Goal: Find specific page/section: Find specific page/section

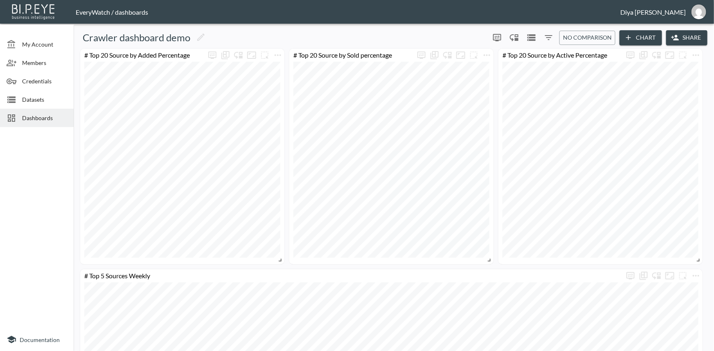
click at [40, 119] on span "Dashboards" at bounding box center [44, 118] width 45 height 9
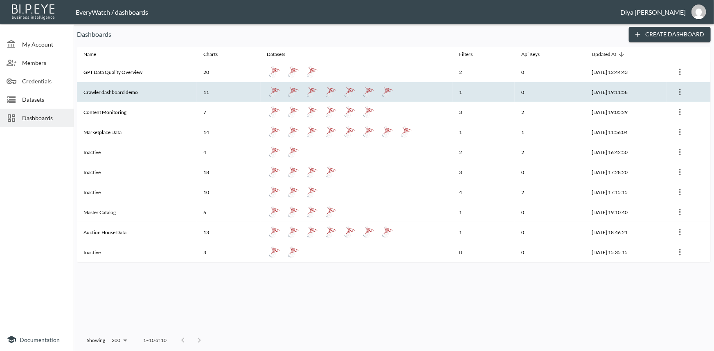
click at [122, 87] on th "Crawler dashboard demo" at bounding box center [137, 92] width 120 height 20
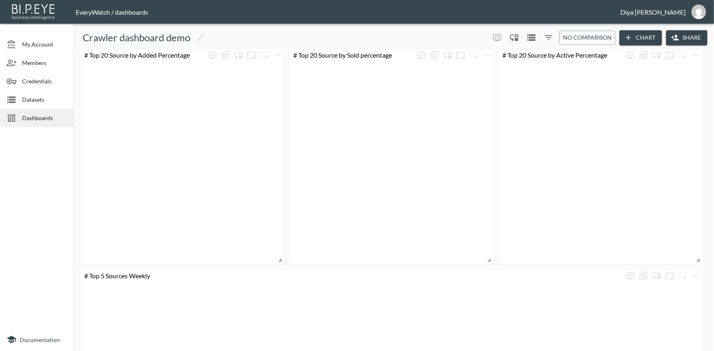
click at [53, 118] on span "Dashboards" at bounding box center [44, 118] width 45 height 9
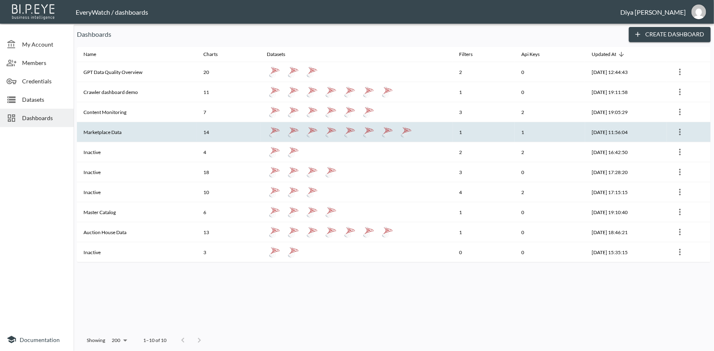
click at [115, 131] on th "Marketplace Data" at bounding box center [137, 132] width 120 height 20
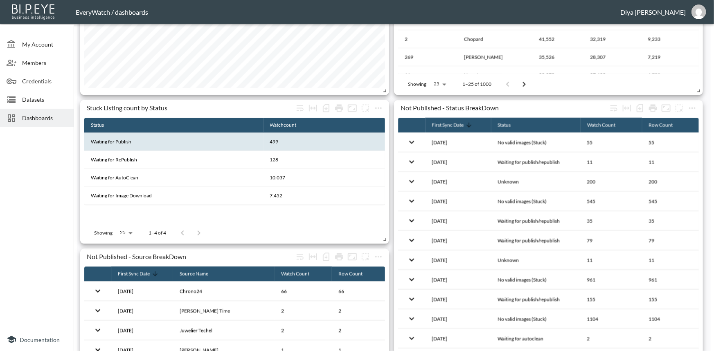
scroll to position [720, 0]
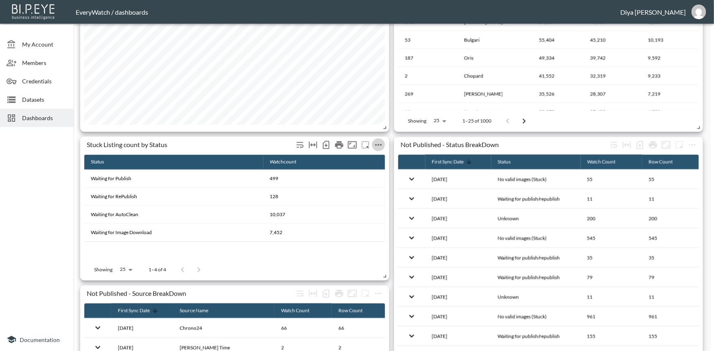
click at [376, 144] on icon "more" at bounding box center [378, 145] width 7 height 2
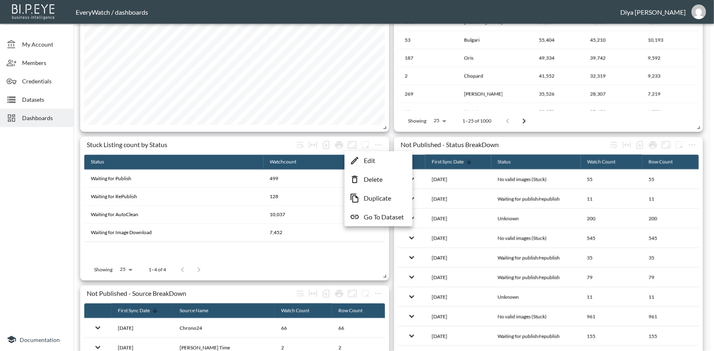
click at [372, 214] on p "Go To Dataset" at bounding box center [384, 217] width 40 height 10
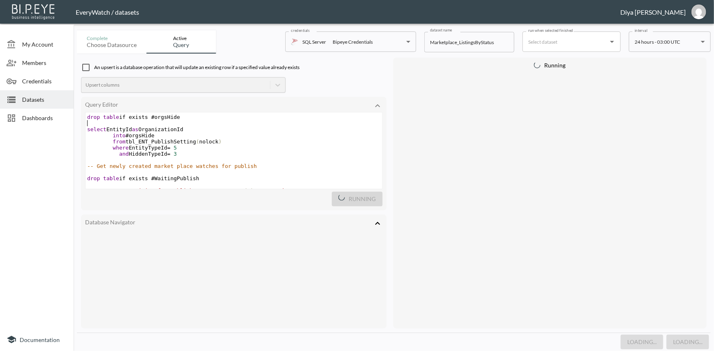
click at [184, 126] on pre "select EntityId as OrganizationId" at bounding box center [234, 129] width 297 height 6
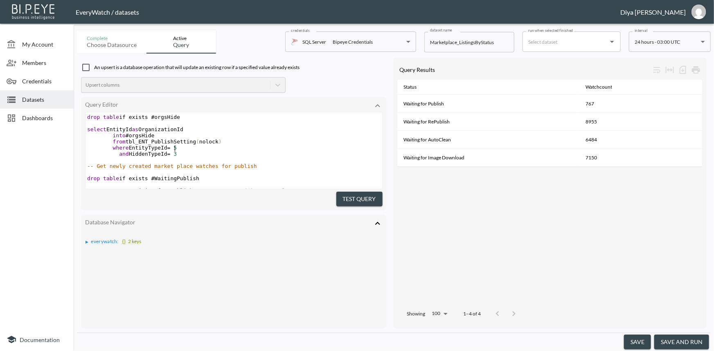
click at [200, 151] on pre "and HiddenTypeId = 3" at bounding box center [234, 154] width 297 height 6
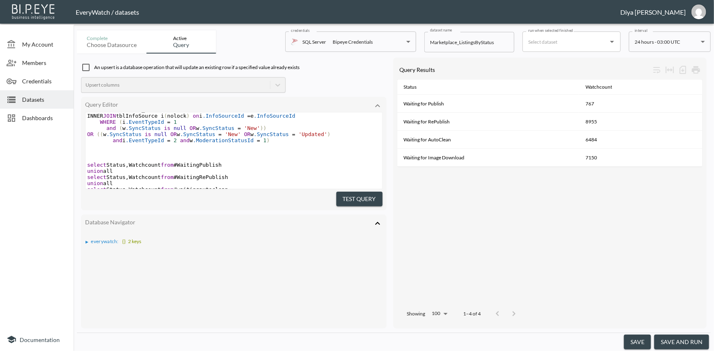
click at [266, 144] on pre "and i .EventTypeId = 2 and w .ModerationStatusId = 1 )" at bounding box center [234, 140] width 297 height 6
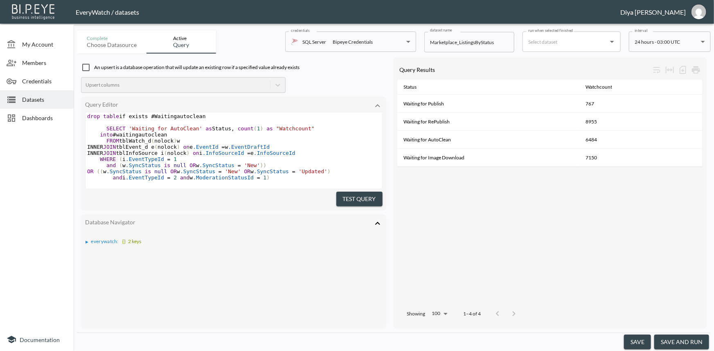
click at [148, 162] on span ".EventTypeId" at bounding box center [145, 159] width 38 height 6
type textarea "EventTypeId"
click at [148, 162] on span ".EventTypeId" at bounding box center [145, 159] width 38 height 6
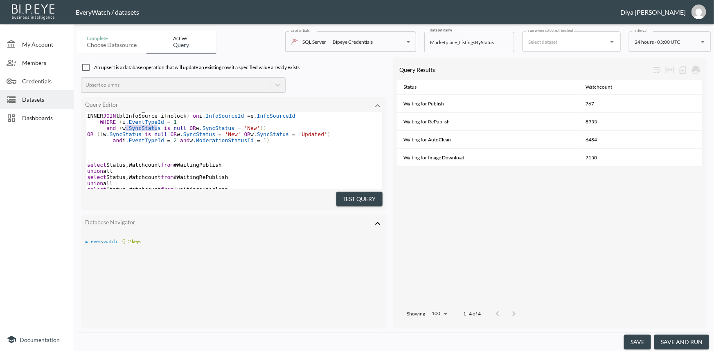
click at [145, 131] on span ".SyncStatus" at bounding box center [143, 128] width 35 height 6
type textarea "SyncStatus"
click at [145, 131] on span ".SyncStatus" at bounding box center [143, 128] width 35 height 6
